Goal: Task Accomplishment & Management: Manage account settings

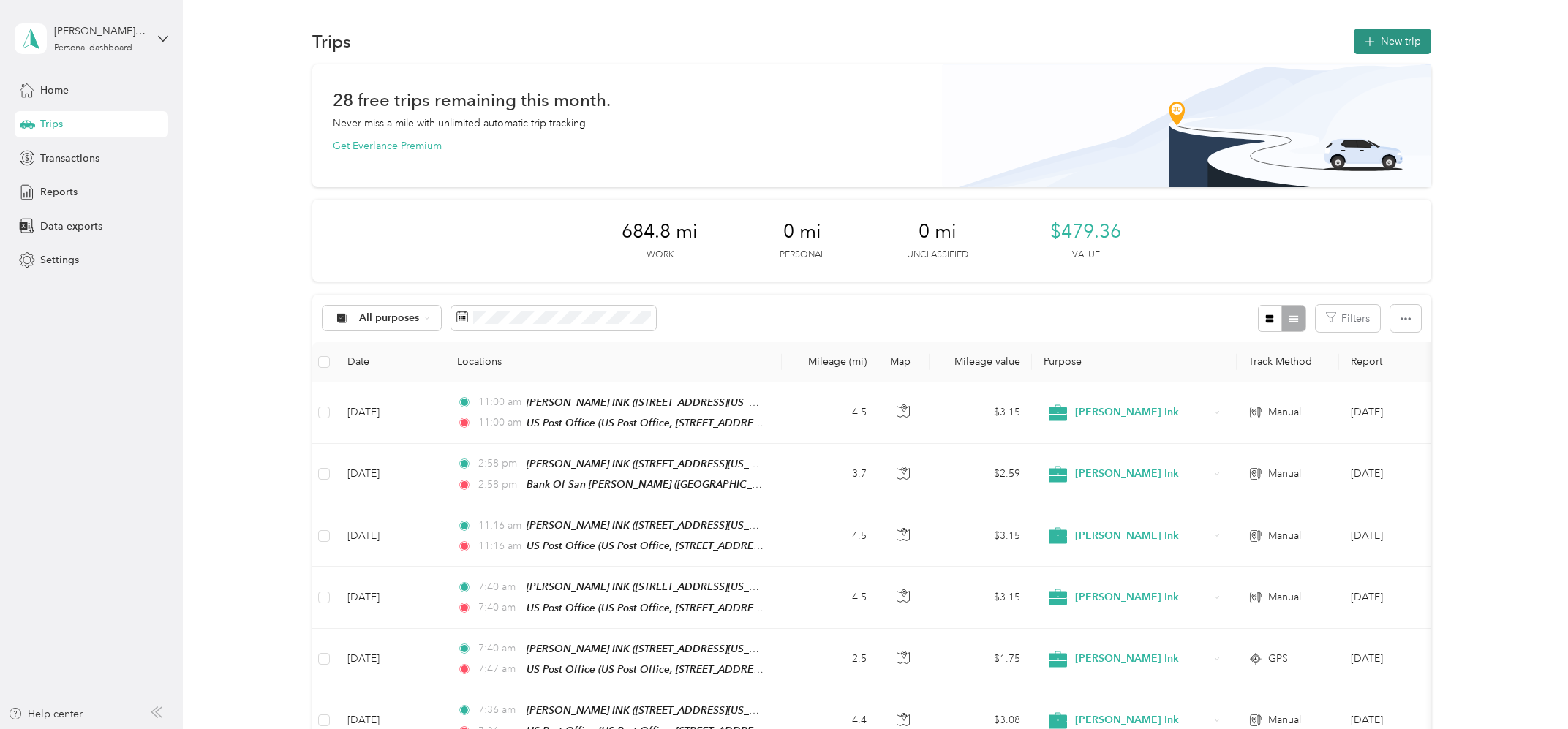
click at [1373, 36] on span "button" at bounding box center [1370, 41] width 12 height 13
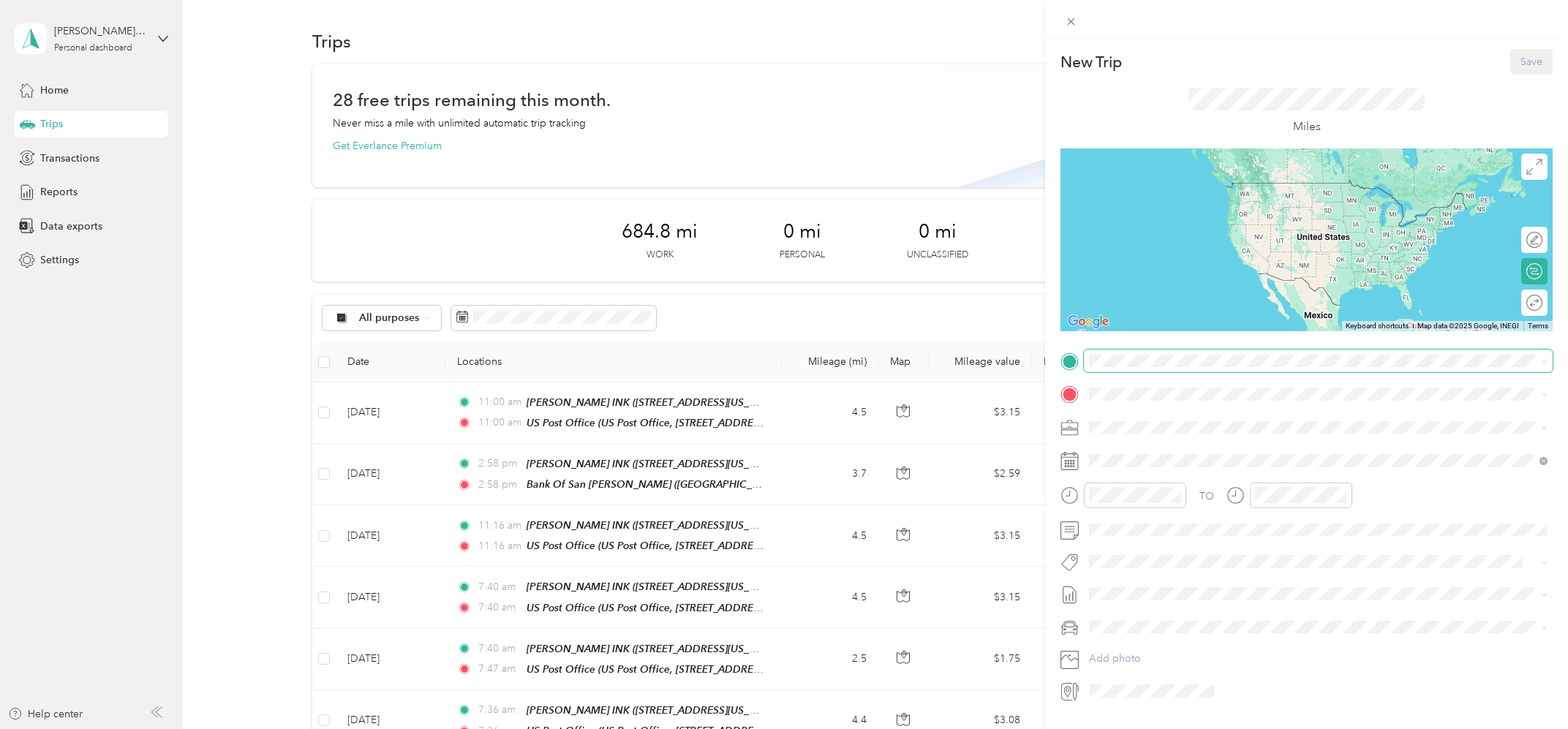
click at [1121, 369] on span at bounding box center [1319, 361] width 469 height 24
click at [1144, 423] on div "[PERSON_NAME] INK [STREET_ADDRESS][US_STATE]" at bounding box center [1190, 426] width 146 height 30
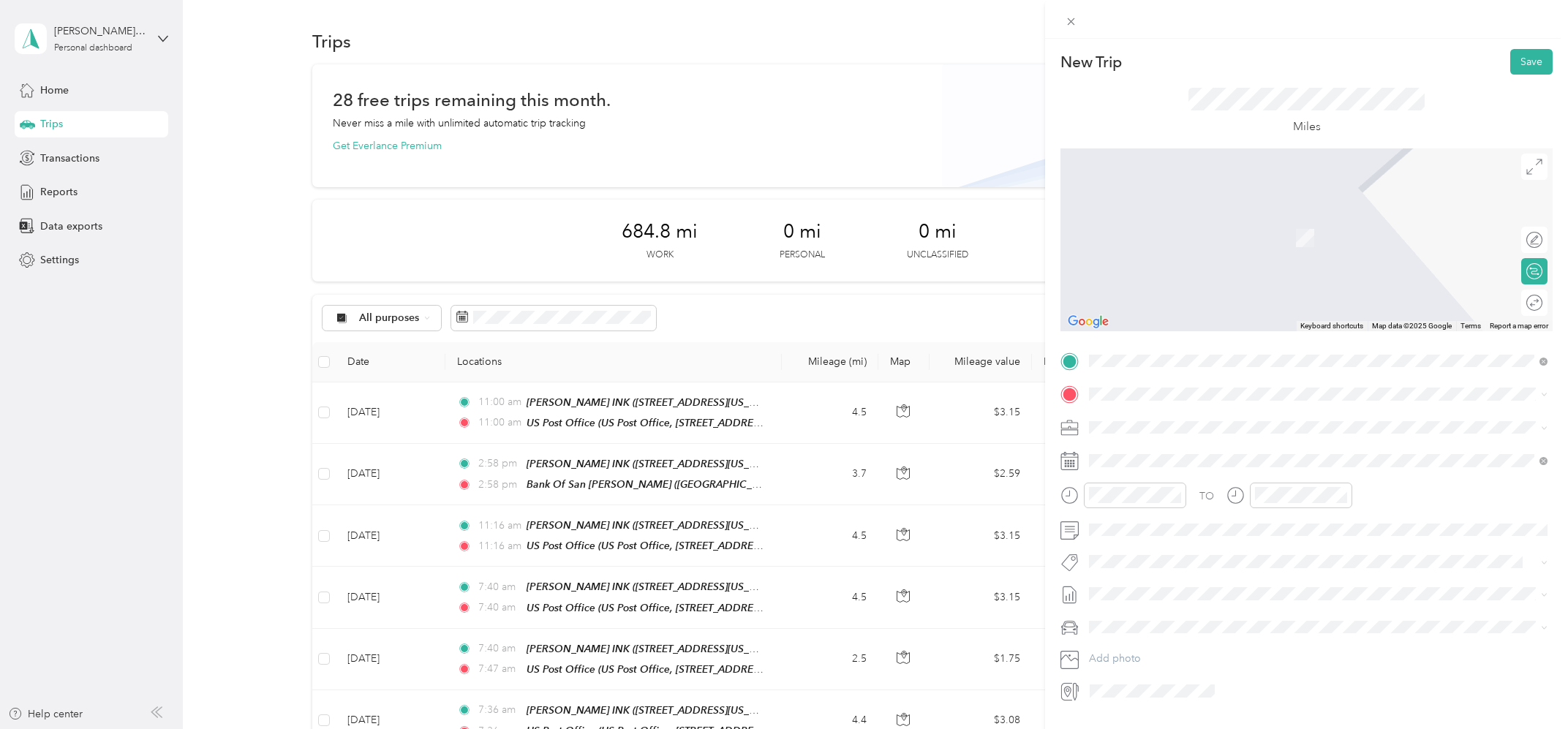
click at [1155, 542] on strong "US Post Office" at bounding box center [1152, 545] width 69 height 14
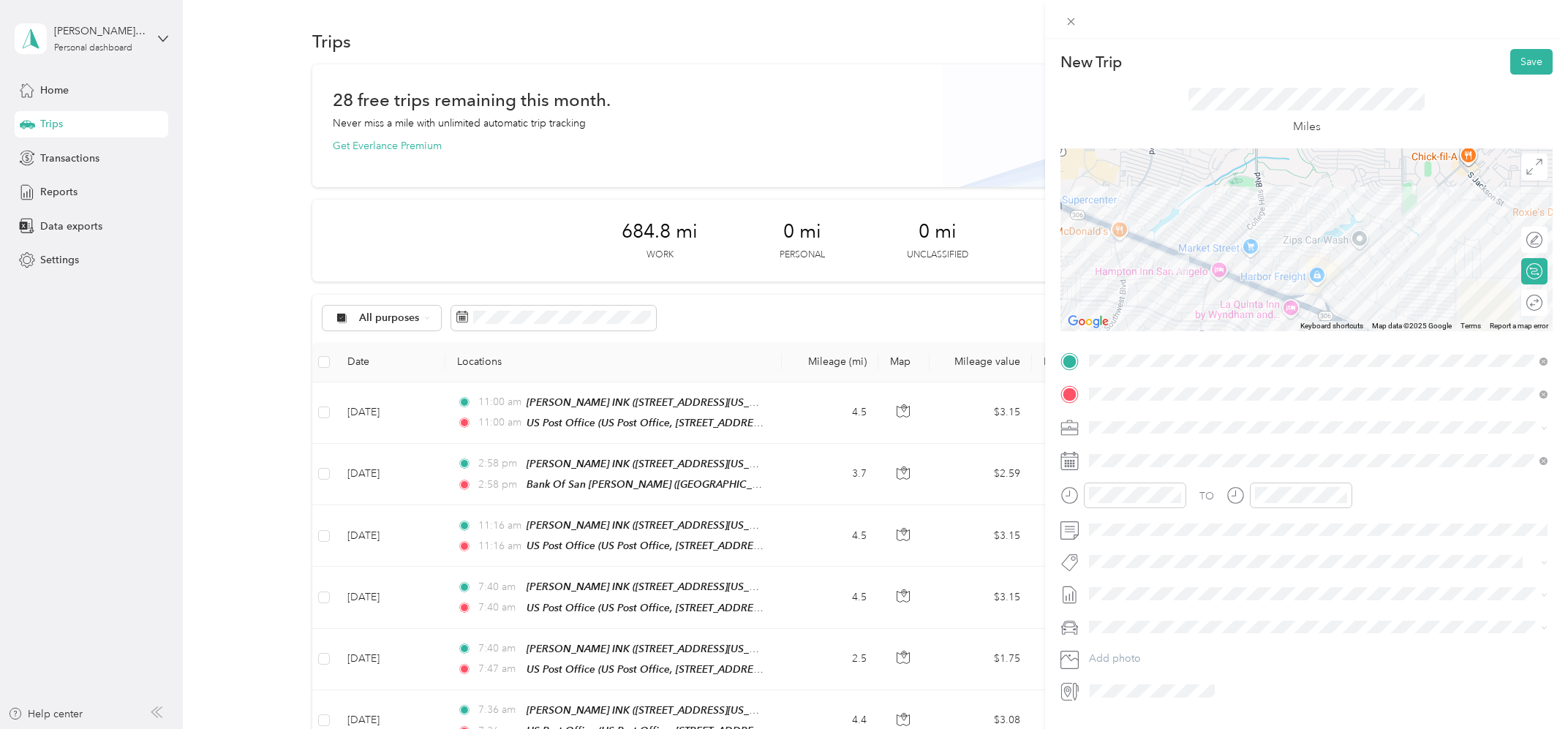
click at [1533, 306] on div "Round trip" at bounding box center [1534, 302] width 26 height 26
click at [1532, 304] on div at bounding box center [1527, 303] width 30 height 15
click at [1530, 60] on button "Save" at bounding box center [1532, 62] width 42 height 25
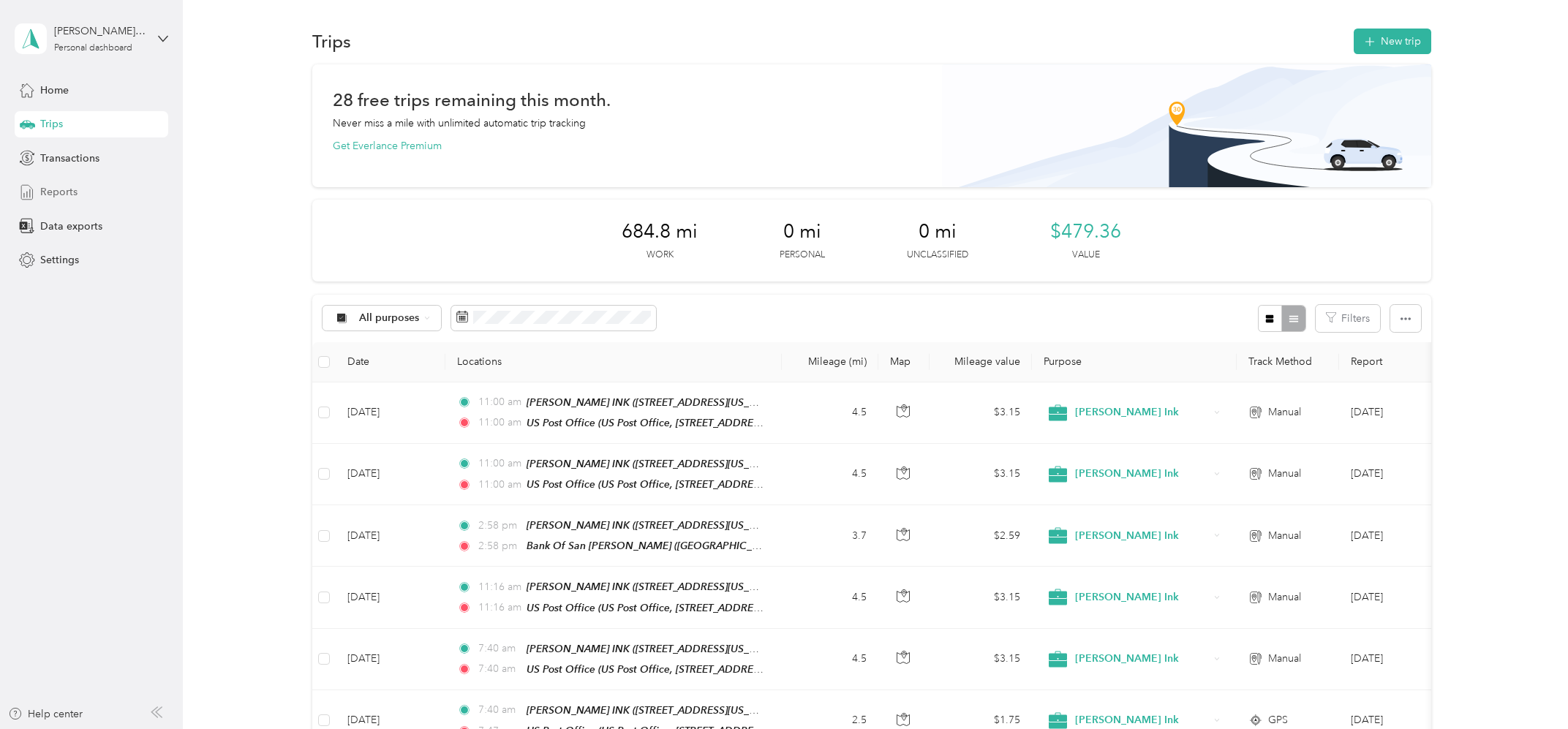
click at [63, 202] on div "Reports" at bounding box center [91, 192] width 154 height 26
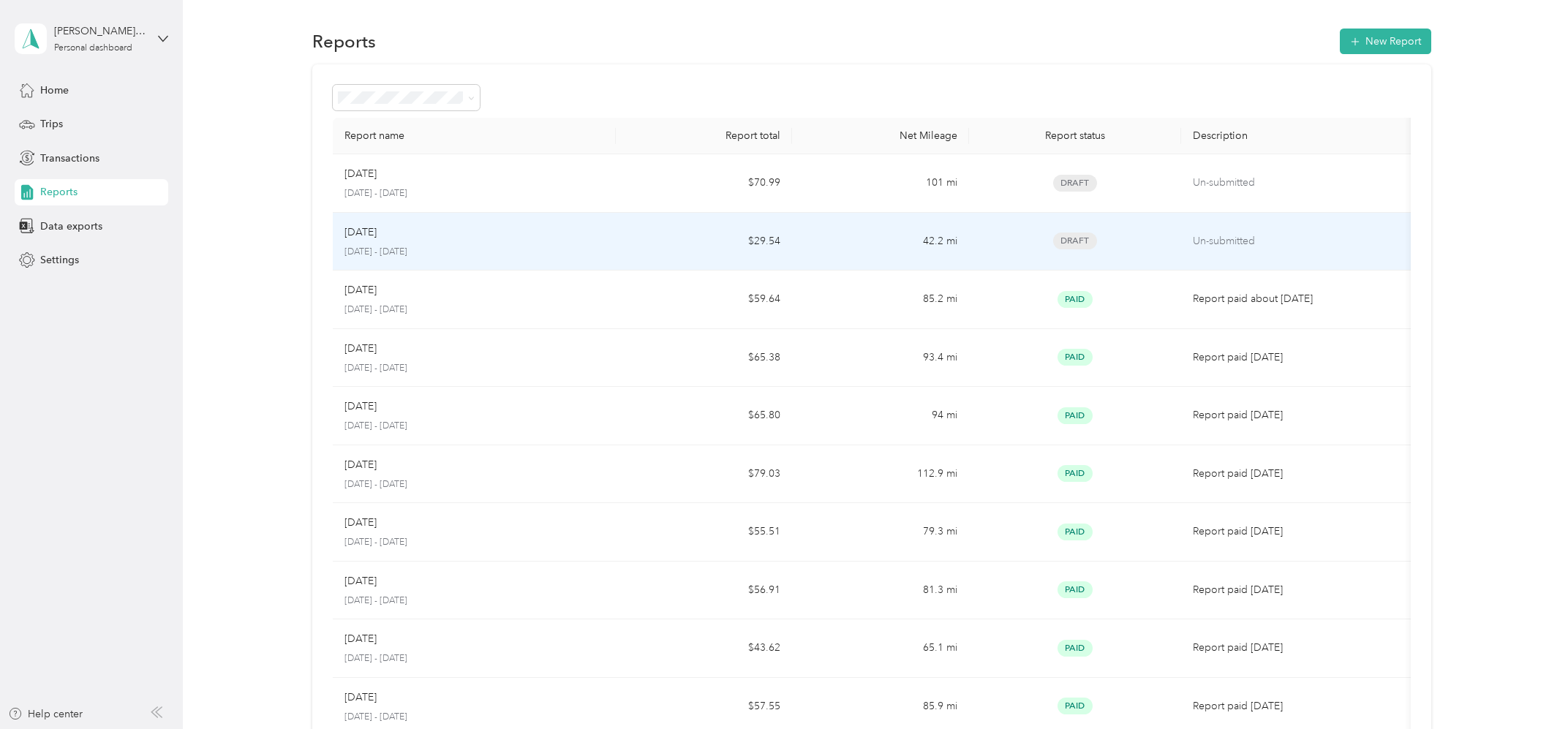
click at [1230, 233] on p "Un-submitted" at bounding box center [1299, 241] width 212 height 16
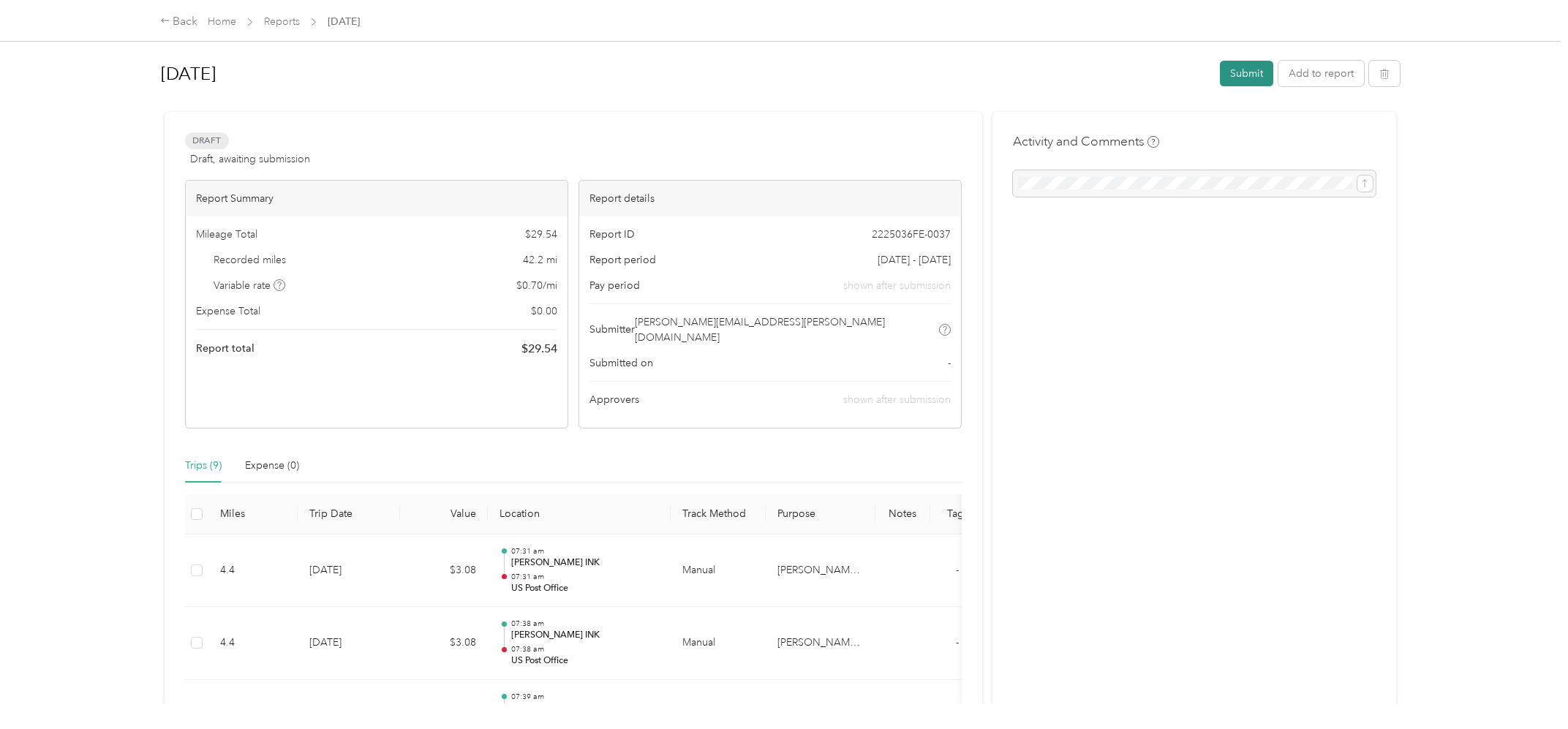
click at [1264, 76] on button "Submit" at bounding box center [1247, 74] width 53 height 25
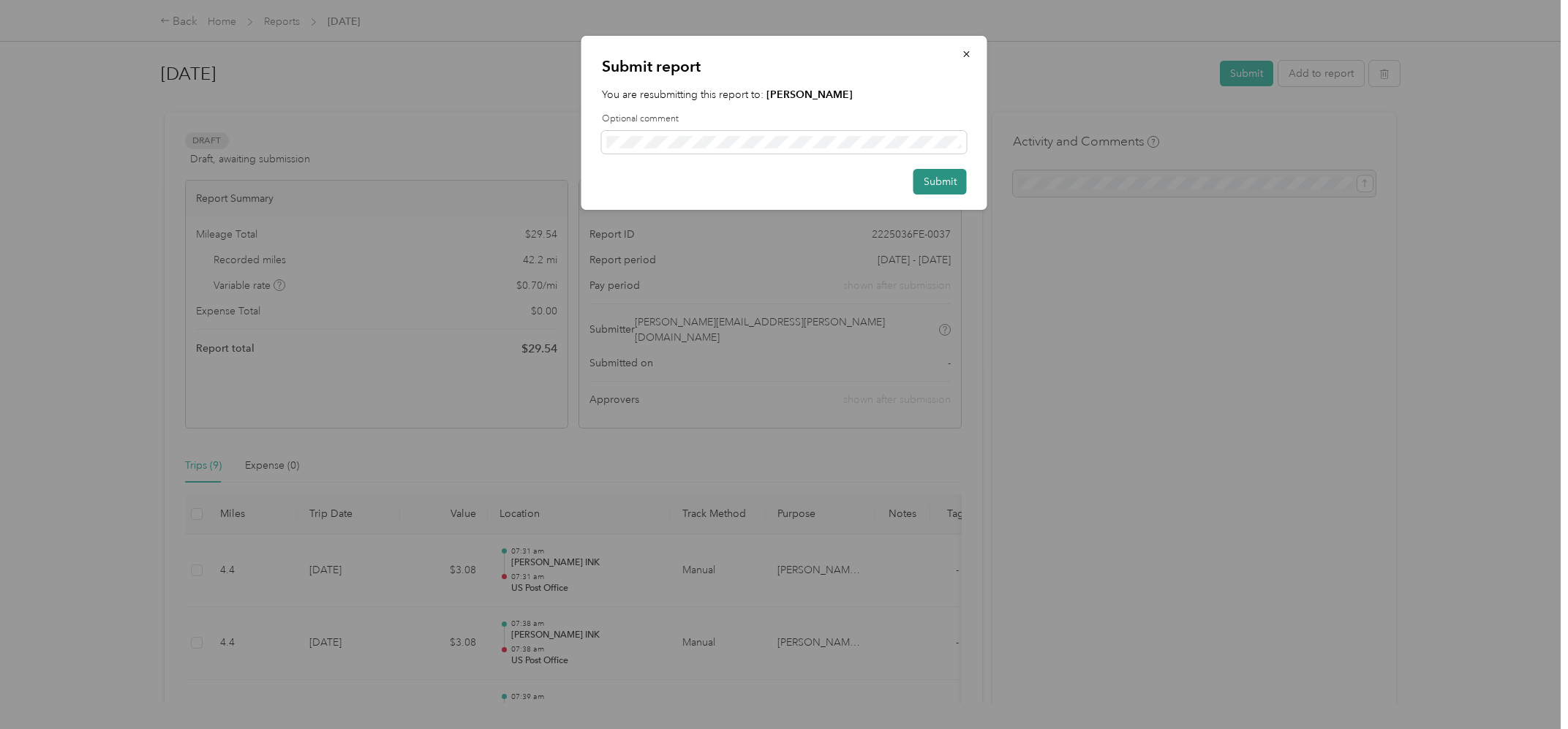
click at [917, 173] on button "Submit" at bounding box center [940, 182] width 53 height 25
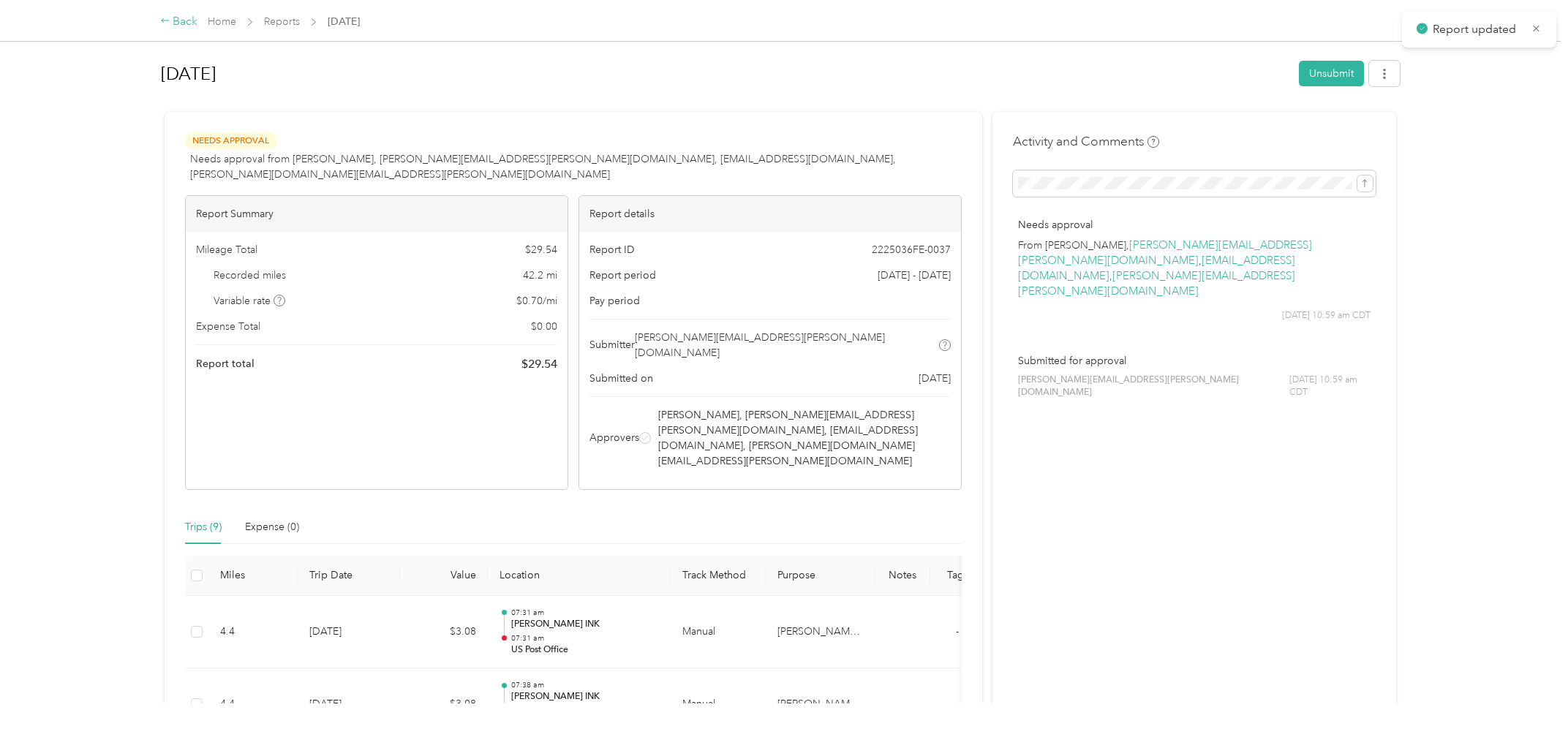
click at [173, 21] on div "Back" at bounding box center [178, 22] width 38 height 18
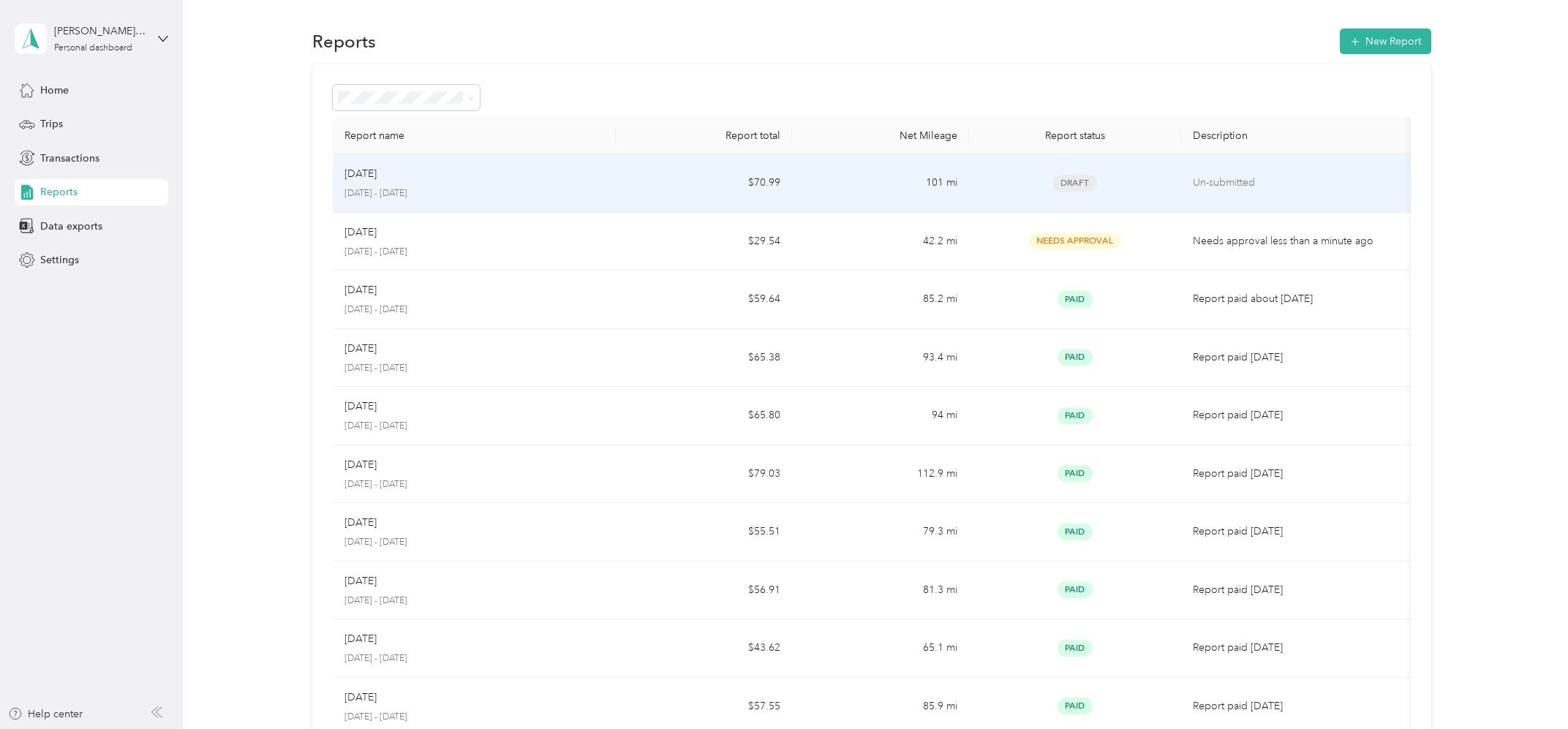
click at [1241, 192] on td "Un-submitted" at bounding box center [1299, 183] width 235 height 58
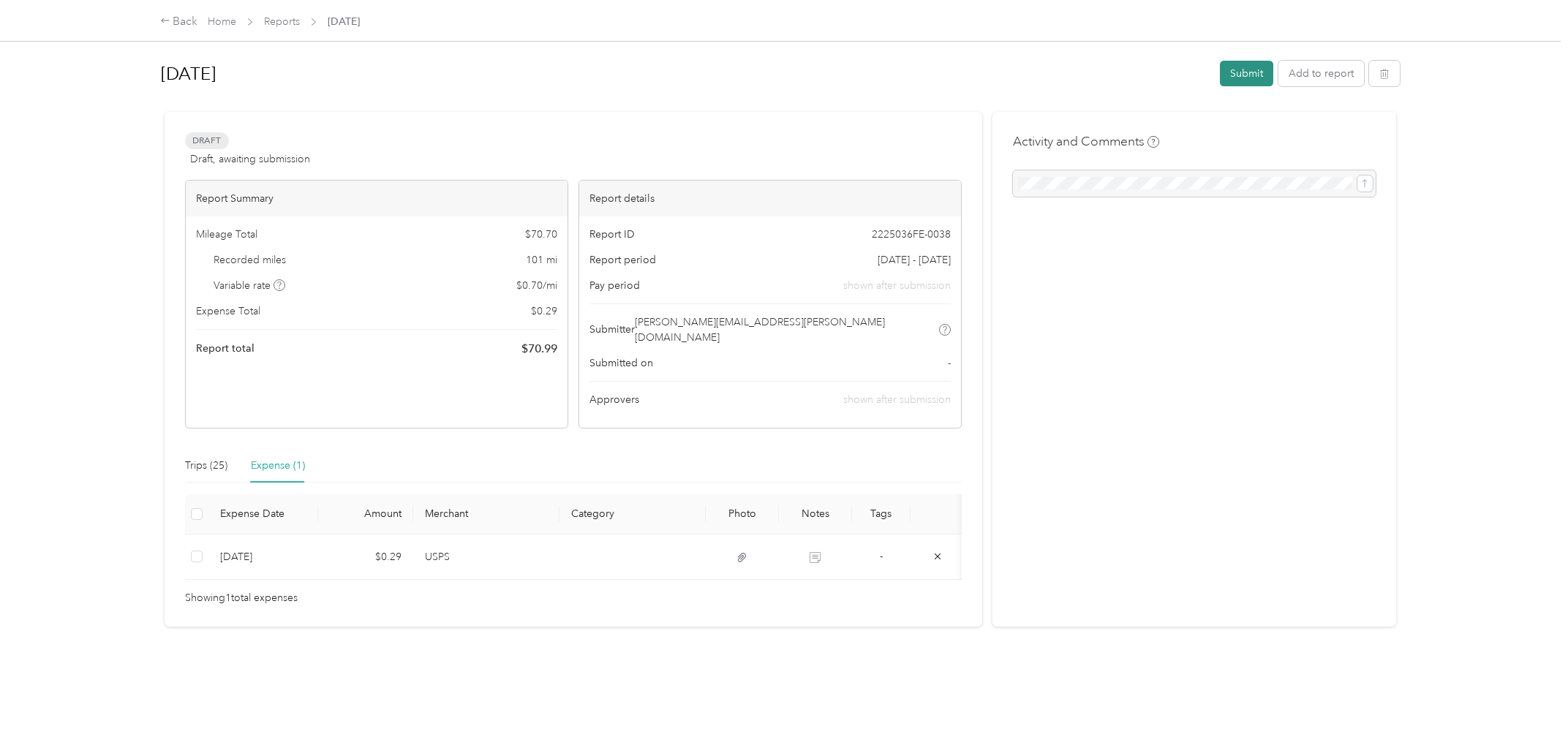
click at [1253, 69] on button "Submit" at bounding box center [1247, 74] width 53 height 25
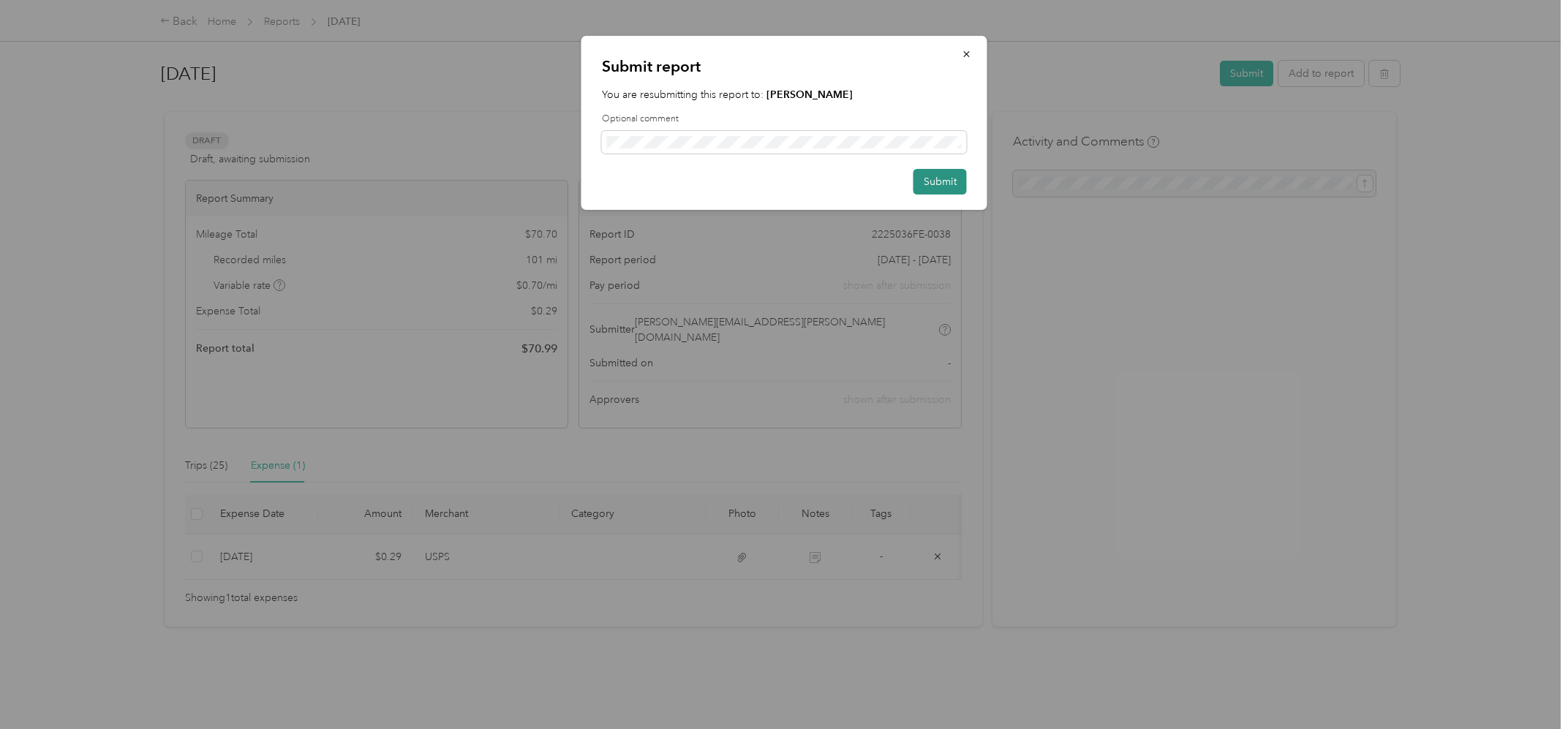
click at [929, 177] on button "Submit" at bounding box center [940, 182] width 53 height 25
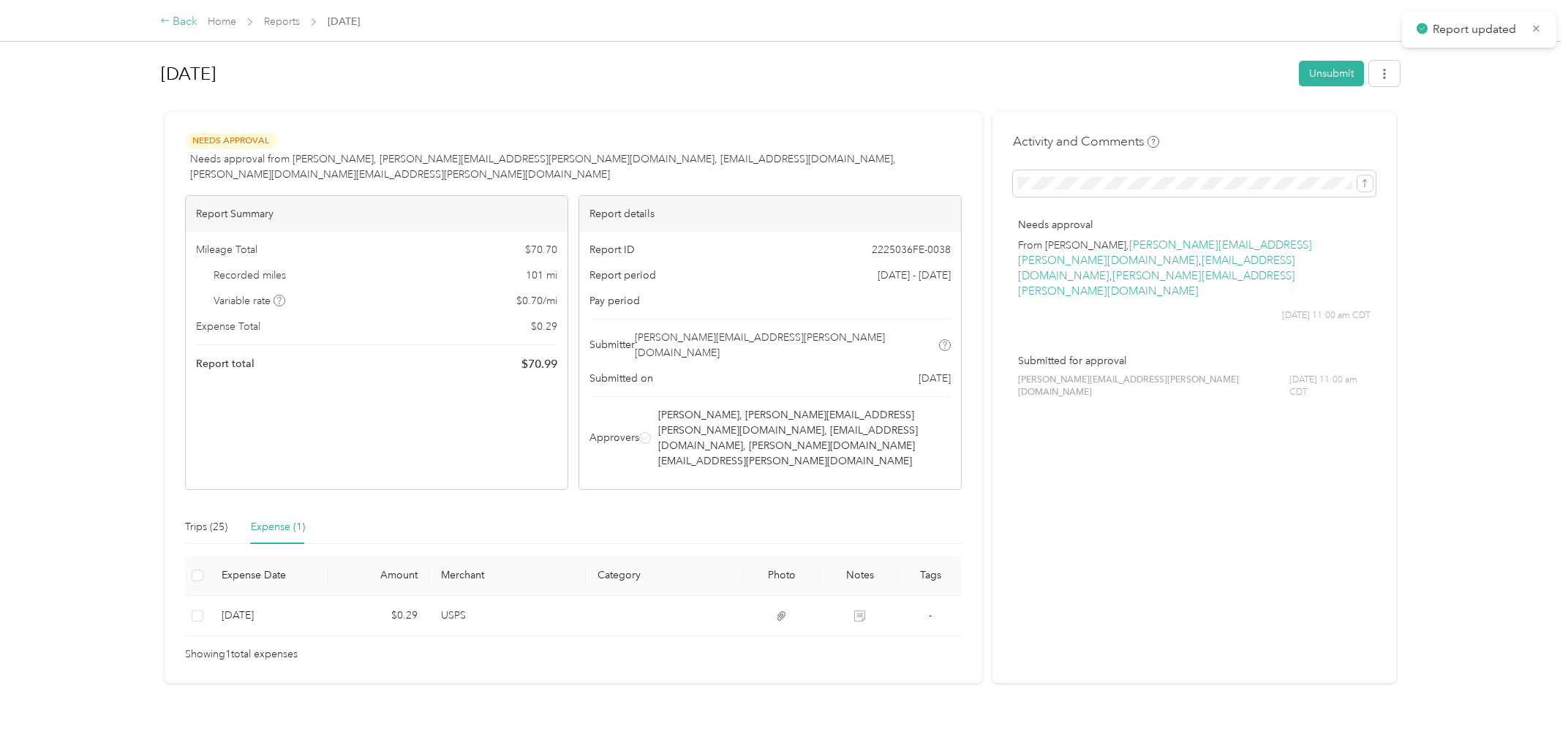
click at [172, 23] on div "Back" at bounding box center [178, 22] width 38 height 18
